Goal: Complete application form

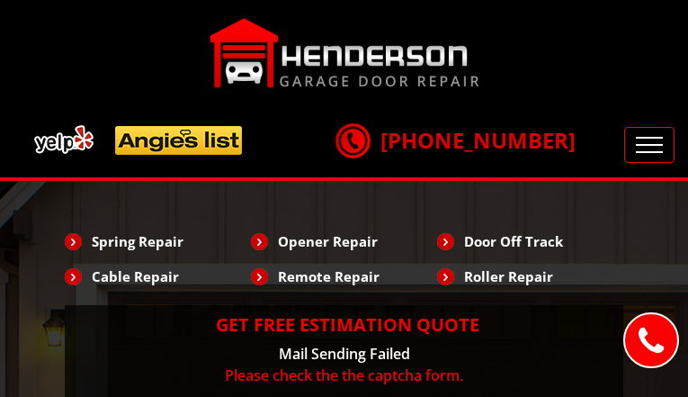
type input "PPvhqtxkrtWwq"
type input "2060435425"
type input "[EMAIL_ADDRESS][DOMAIN_NAME]"
type input "ReQbXyxQuUtWY"
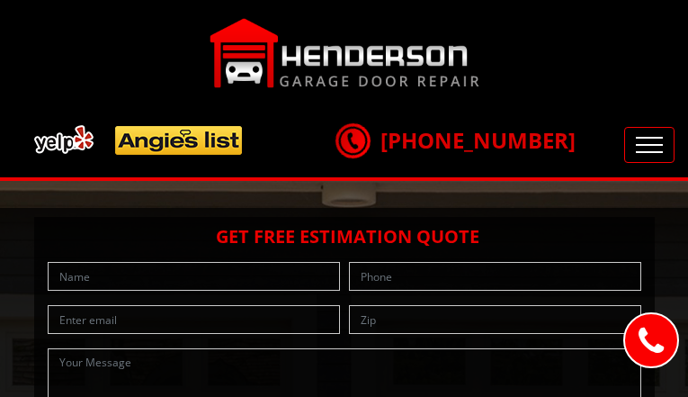
type input "kQWPqxCeZfGCpP"
type input "4023396257"
type input "[EMAIL_ADDRESS][DOMAIN_NAME]"
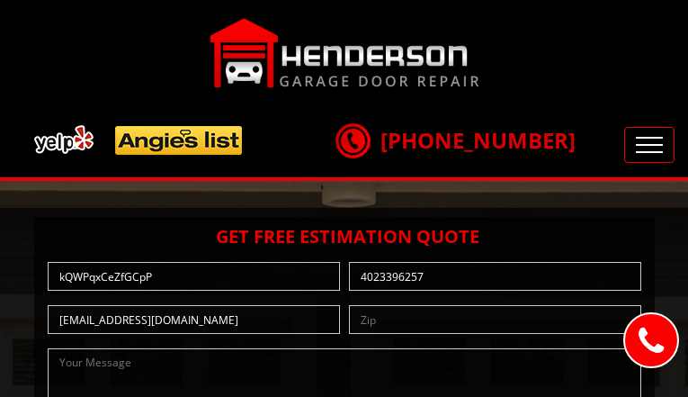
type input "dbdcKwOkAkYGx"
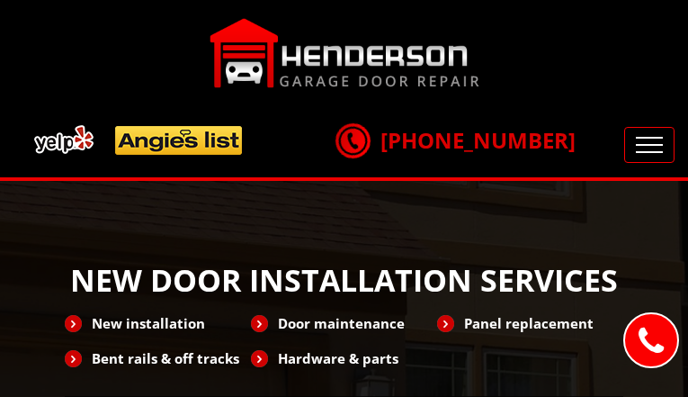
type input "fAjVLpqdbKJS"
type input "4567645306"
type input "[EMAIL_ADDRESS][DOMAIN_NAME]"
type input "ikgZCVkJPma"
